Goal: Information Seeking & Learning: Learn about a topic

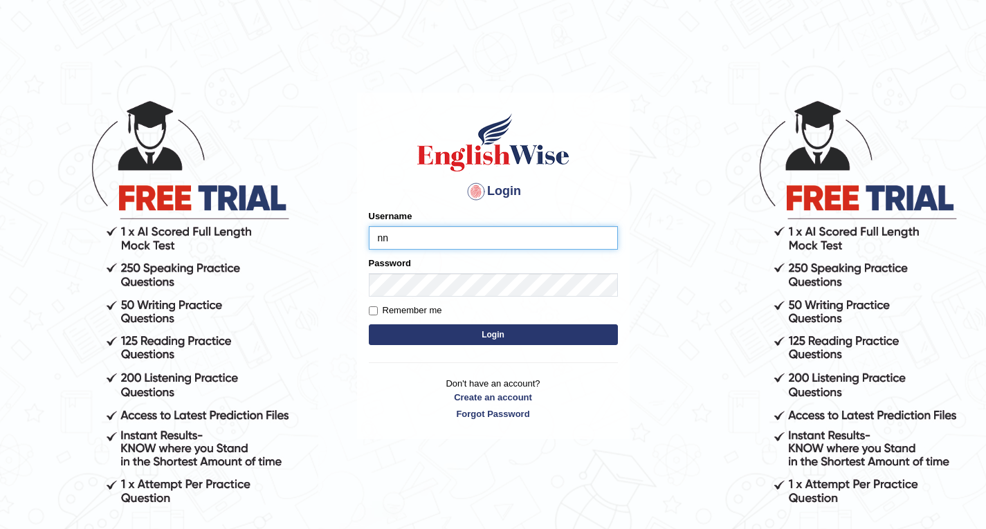
type input "n"
type input "vathanavan"
click at [493, 335] on button "Login" at bounding box center [493, 334] width 249 height 21
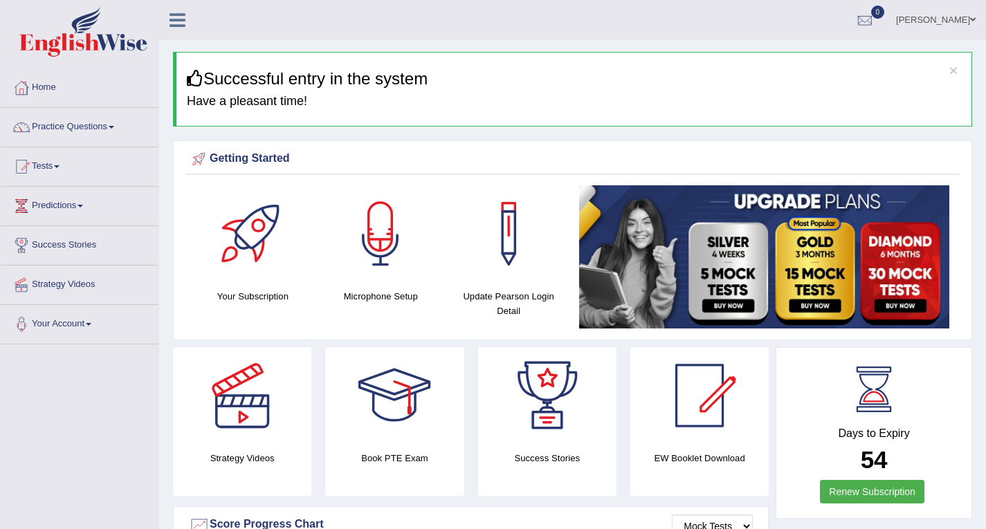
click at [513, 241] on div at bounding box center [508, 233] width 97 height 97
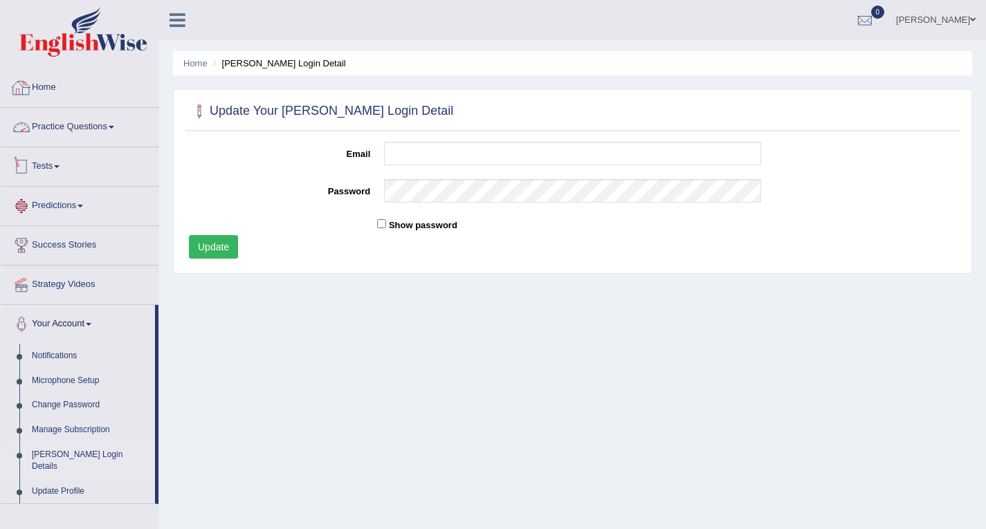
click at [374, 250] on div "Update" at bounding box center [475, 248] width 586 height 27
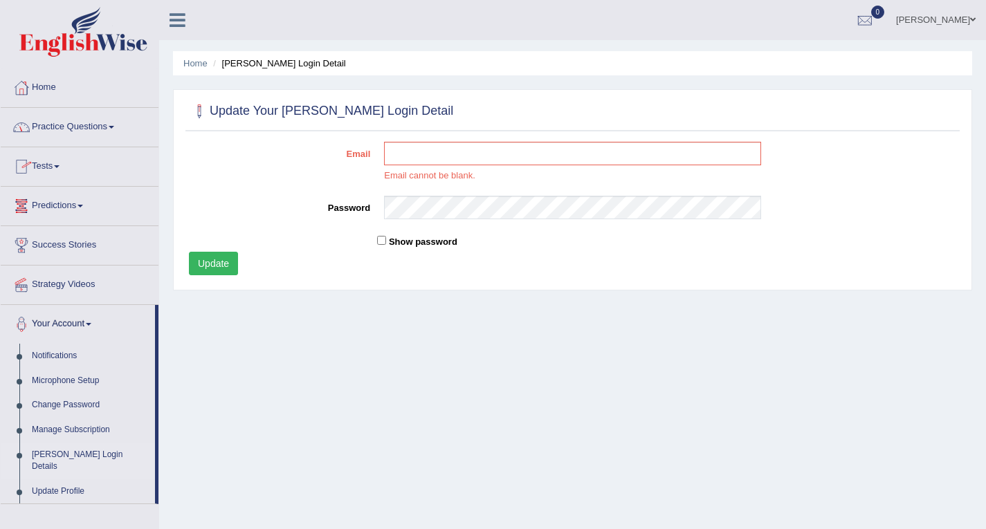
click at [69, 82] on link "Home" at bounding box center [80, 85] width 158 height 35
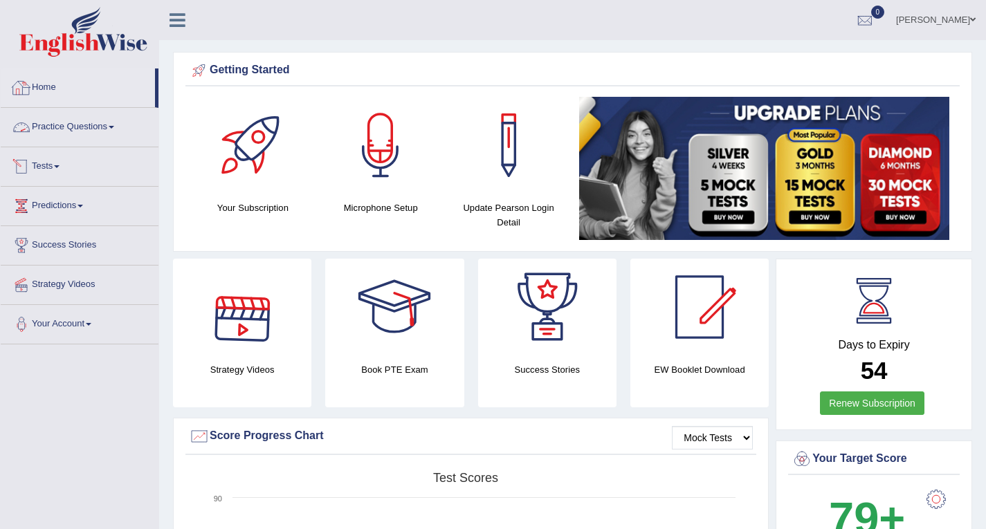
click at [93, 137] on link "Practice Questions" at bounding box center [80, 125] width 158 height 35
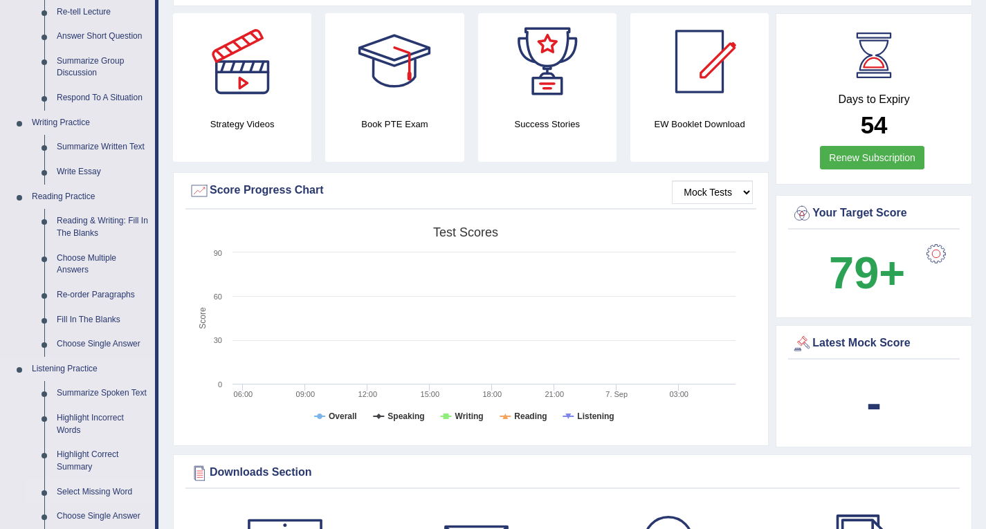
scroll to position [477, 0]
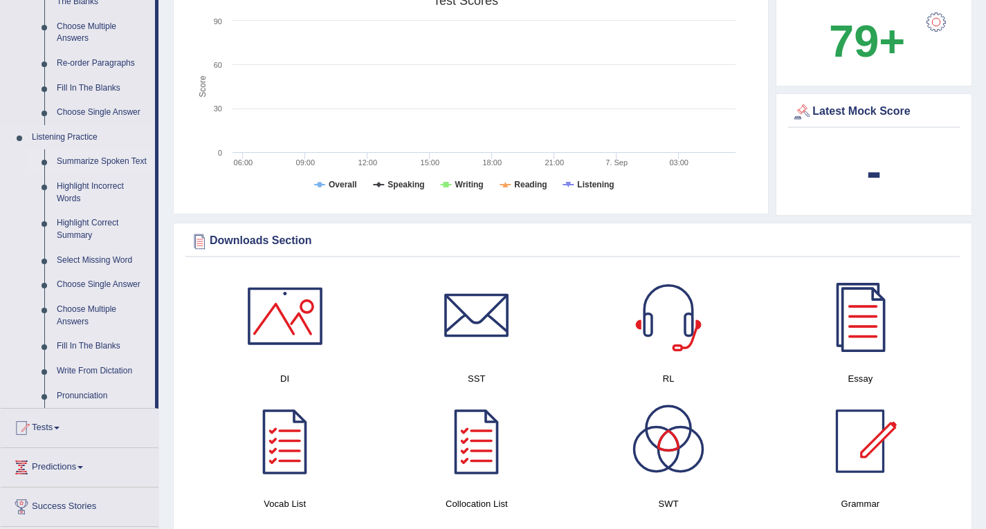
click at [80, 155] on link "Summarize Spoken Text" at bounding box center [103, 161] width 104 height 25
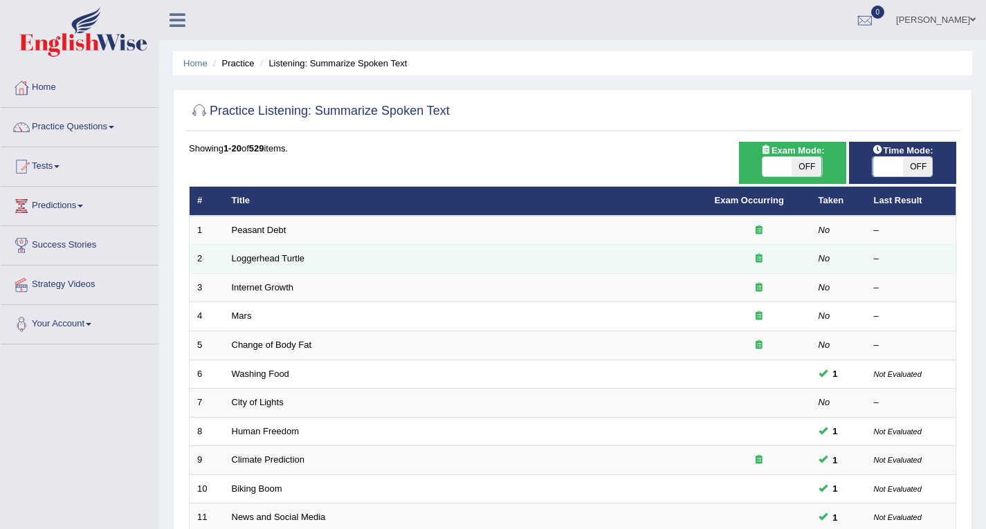
scroll to position [378, 0]
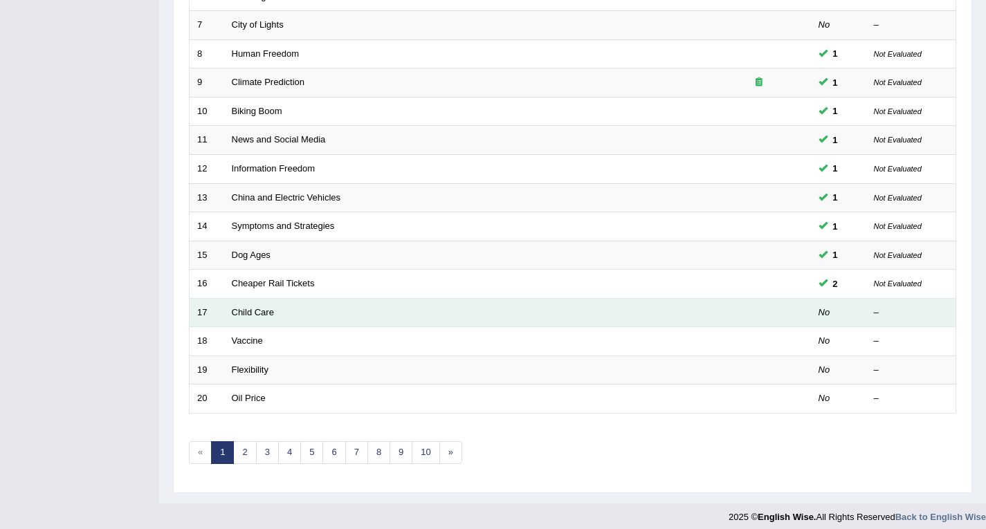
click at [262, 314] on td "Child Care" at bounding box center [465, 312] width 483 height 29
click at [261, 311] on td "Child Care" at bounding box center [465, 312] width 483 height 29
click at [260, 307] on link "Child Care" at bounding box center [253, 312] width 42 height 10
